Goal: Task Accomplishment & Management: Manage account settings

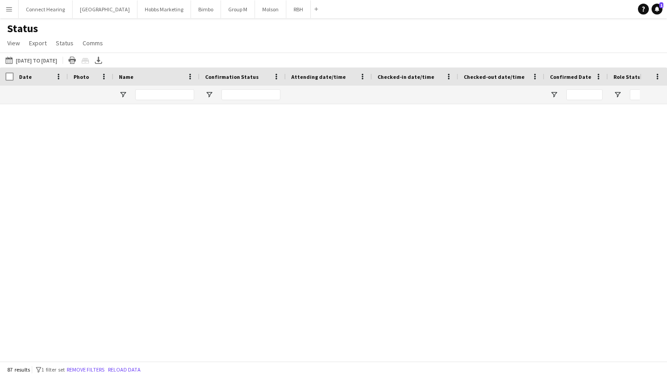
scroll to position [662, 0]
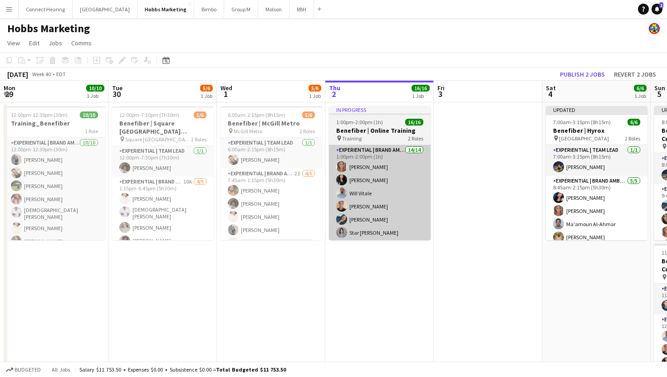
scroll to position [143, 0]
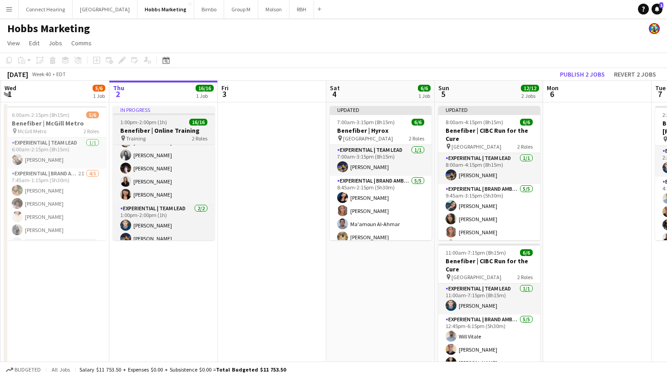
click at [166, 112] on div "In progress" at bounding box center [164, 109] width 102 height 7
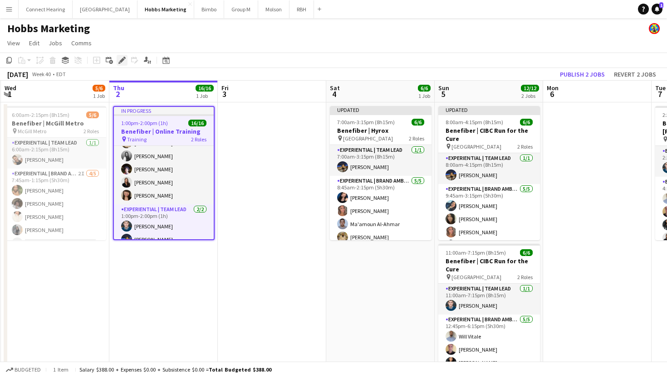
click at [119, 59] on icon "Edit" at bounding box center [121, 60] width 7 height 7
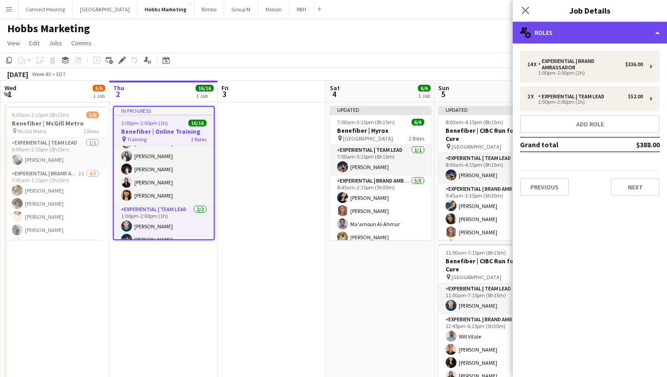
click at [632, 43] on div "multiple-users-add Roles" at bounding box center [589, 33] width 154 height 22
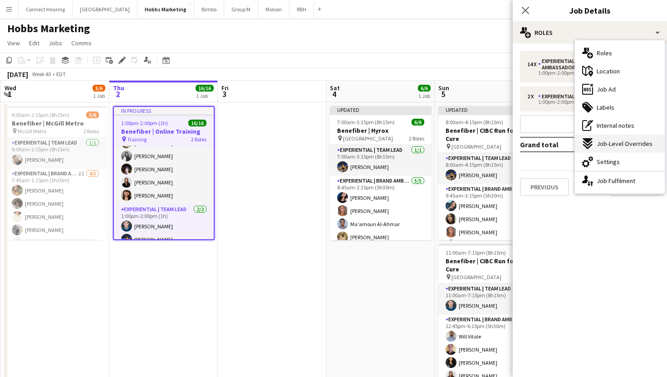
click at [615, 141] on span "Job-Level Overrides" at bounding box center [624, 144] width 56 height 8
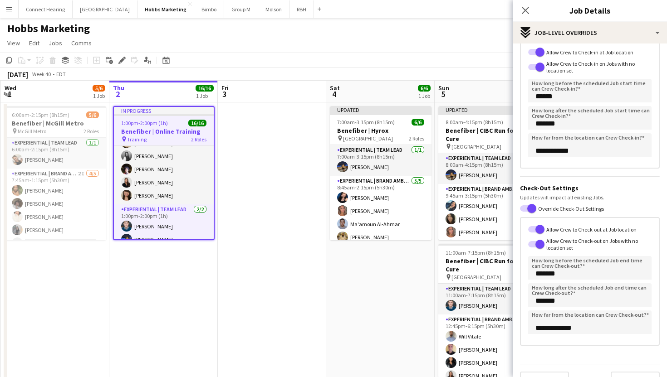
scroll to position [93, 0]
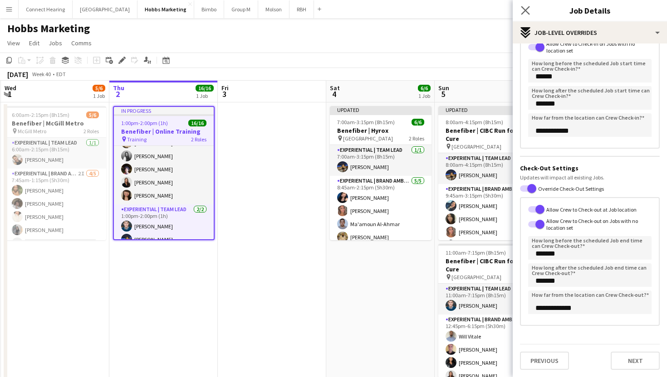
click at [524, 15] on app-icon "Close pop-in" at bounding box center [525, 10] width 13 height 13
